Goal: Information Seeking & Learning: Learn about a topic

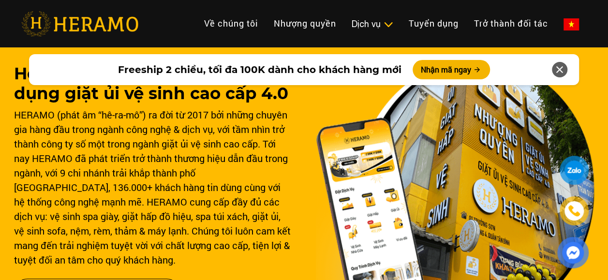
scroll to position [48, 0]
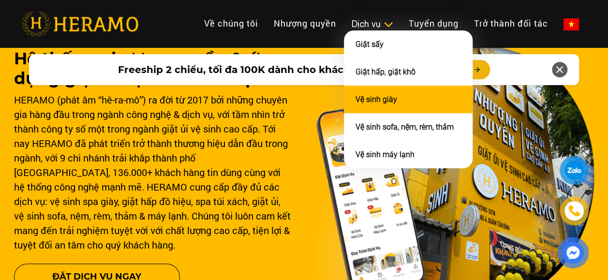
click at [374, 95] on link "Vệ sinh giày" at bounding box center [376, 99] width 42 height 9
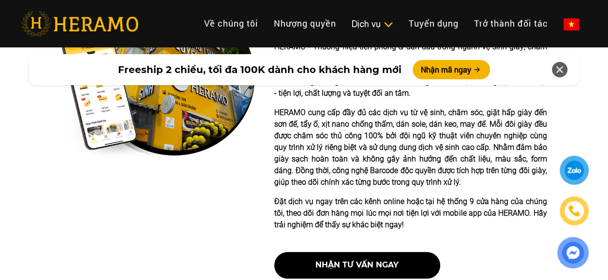
scroll to position [241, 0]
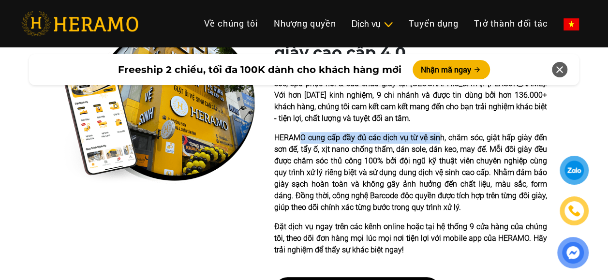
drag, startPoint x: 303, startPoint y: 136, endPoint x: 441, endPoint y: 140, distance: 138.8
click at [441, 140] on p "HERAMO cung cấp đầy đủ các dịch vụ từ vệ sinh, chăm sóc, giặt hấp giày đến sơn …" at bounding box center [410, 172] width 273 height 81
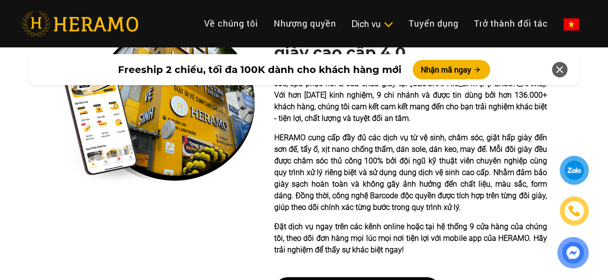
drag, startPoint x: 441, startPoint y: 140, endPoint x: 393, endPoint y: 160, distance: 51.8
click at [396, 160] on p "HERAMO cung cấp đầy đủ các dịch vụ từ vệ sinh, chăm sóc, giặt hấp giày đến sơn …" at bounding box center [410, 172] width 273 height 81
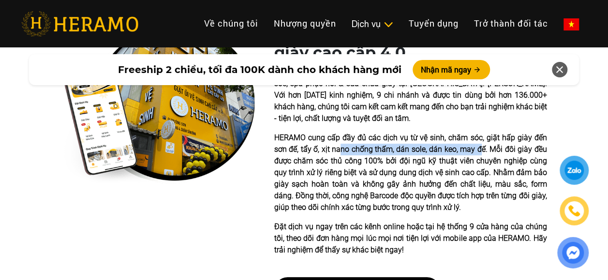
drag, startPoint x: 338, startPoint y: 147, endPoint x: 479, endPoint y: 150, distance: 141.2
click at [479, 150] on p "HERAMO cung cấp đầy đủ các dịch vụ từ vệ sinh, chăm sóc, giặt hấp giày đến sơn …" at bounding box center [410, 172] width 273 height 81
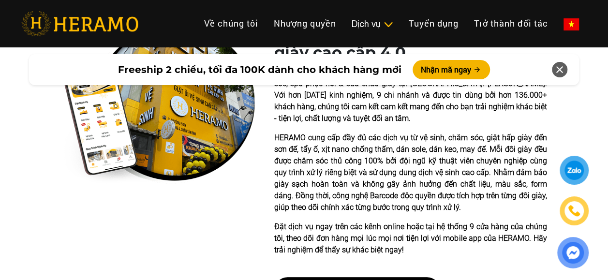
click at [316, 165] on p "HERAMO cung cấp đầy đủ các dịch vụ từ vệ sinh, chăm sóc, giặt hấp giày đến sơn …" at bounding box center [410, 172] width 273 height 81
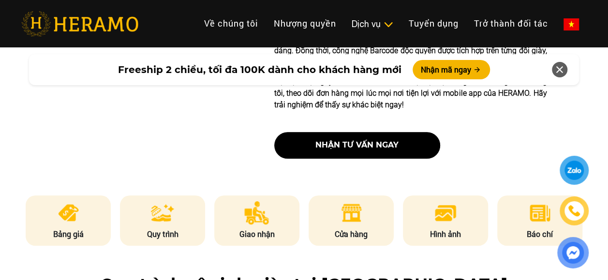
scroll to position [337, 0]
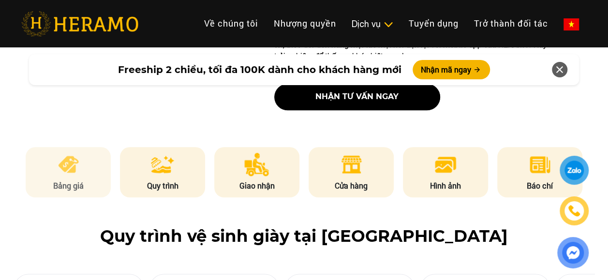
click at [74, 168] on img at bounding box center [69, 164] width 24 height 23
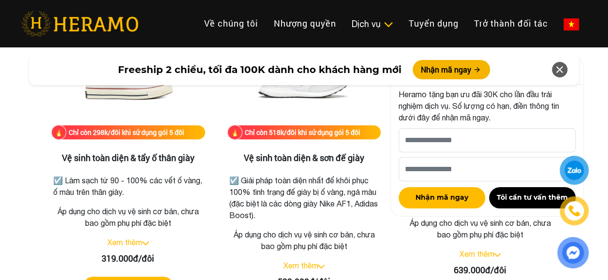
scroll to position [2026, 0]
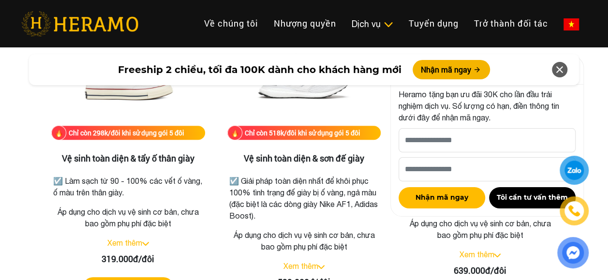
click at [562, 69] on icon at bounding box center [559, 69] width 12 height 17
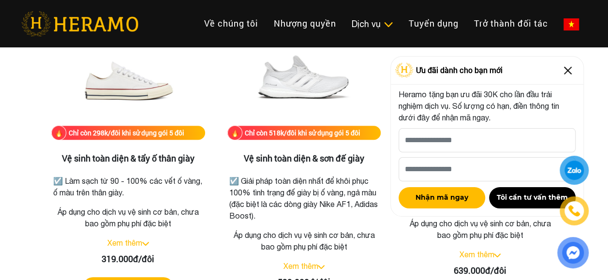
click at [566, 73] on img at bounding box center [567, 70] width 15 height 15
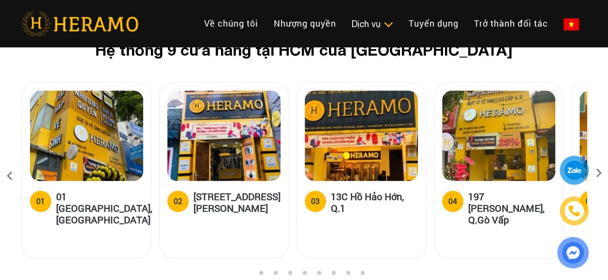
scroll to position [4200, 0]
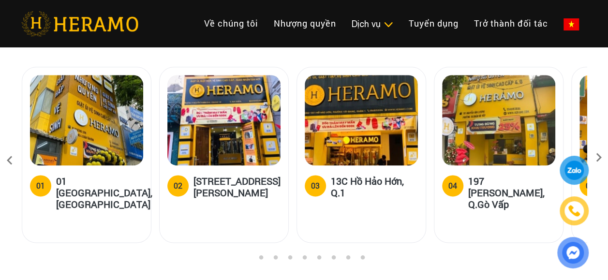
click at [597, 158] on icon at bounding box center [598, 161] width 17 height 6
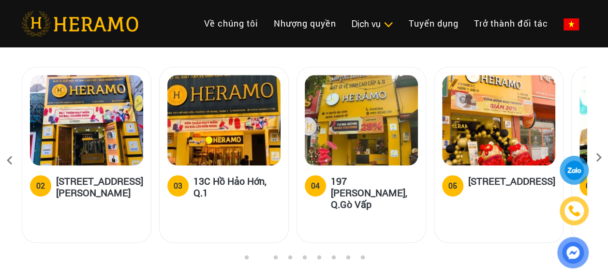
click at [597, 158] on icon at bounding box center [598, 161] width 17 height 6
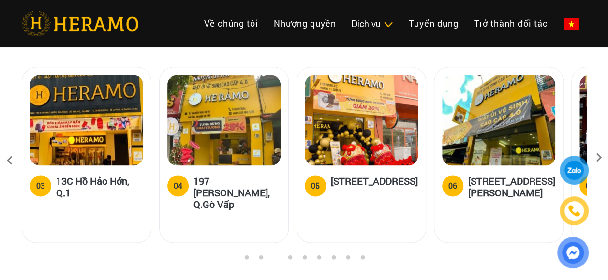
click at [597, 158] on icon at bounding box center [598, 161] width 17 height 6
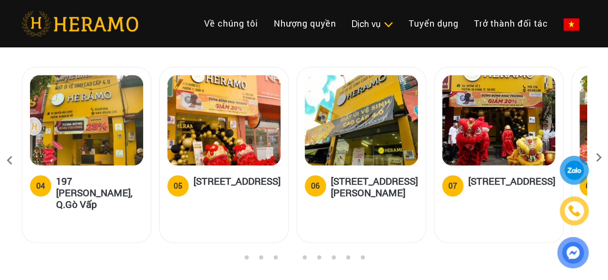
click at [597, 158] on icon at bounding box center [598, 161] width 17 height 6
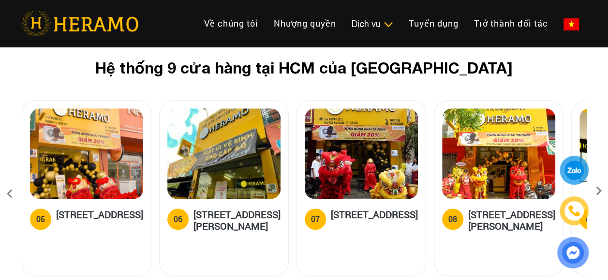
scroll to position [4152, 0]
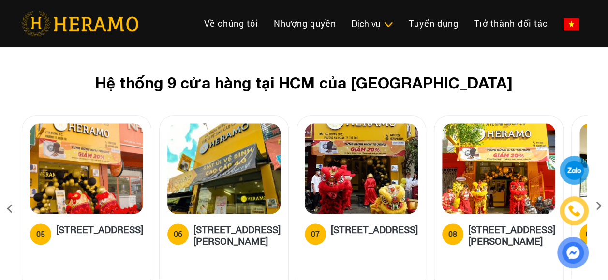
click at [600, 206] on icon at bounding box center [598, 209] width 17 height 6
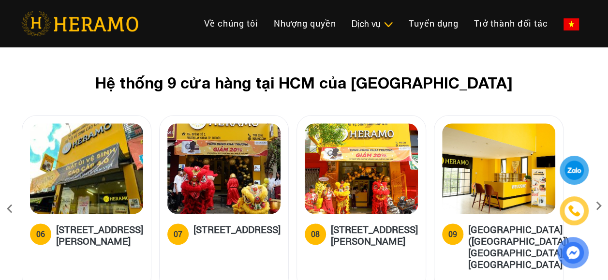
click at [600, 206] on icon at bounding box center [598, 209] width 17 height 6
